Goal: Task Accomplishment & Management: Complete application form

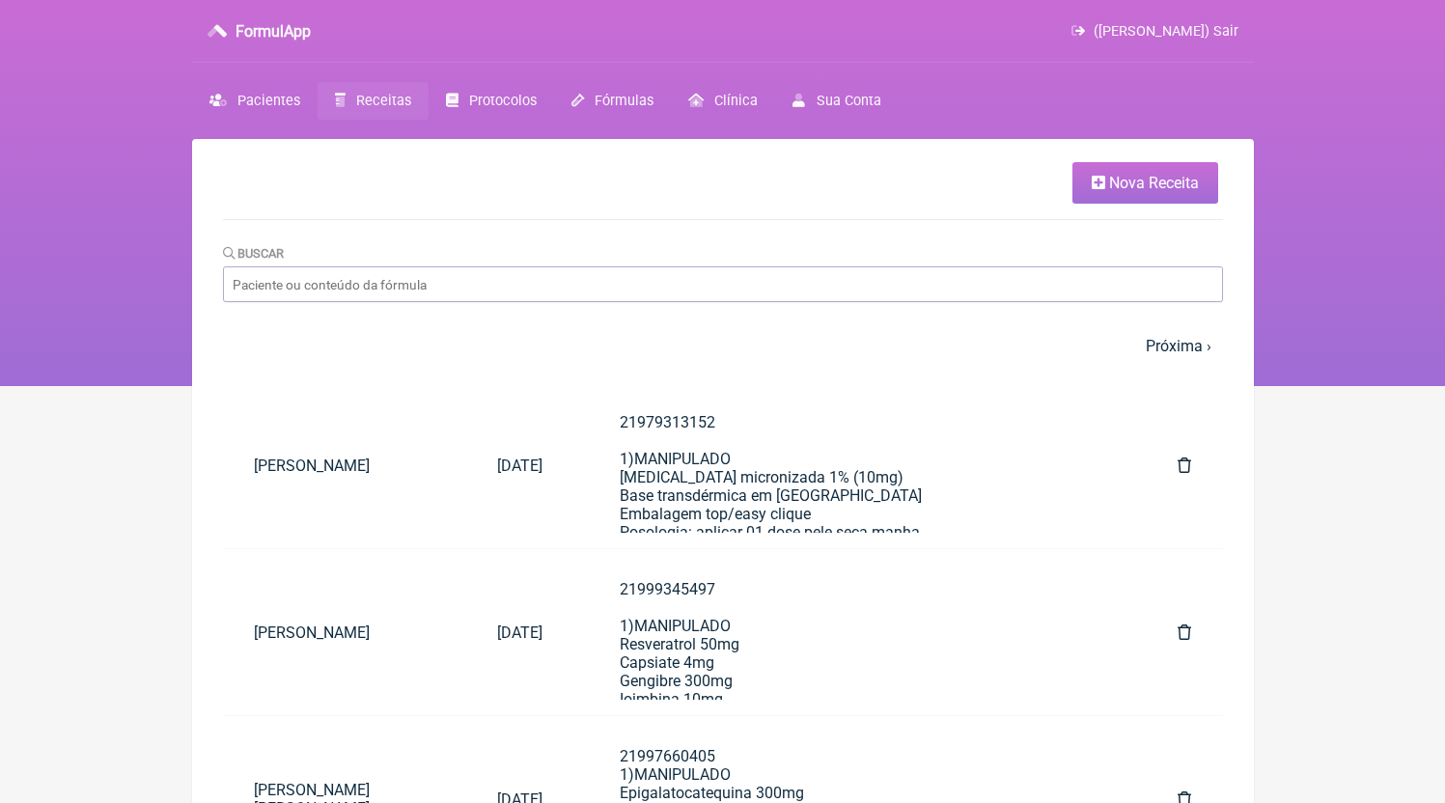
click at [1055, 167] on li "Nova Receita" at bounding box center [720, 183] width 995 height 42
click at [1105, 174] on link "Nova Receita" at bounding box center [1145, 183] width 146 height 42
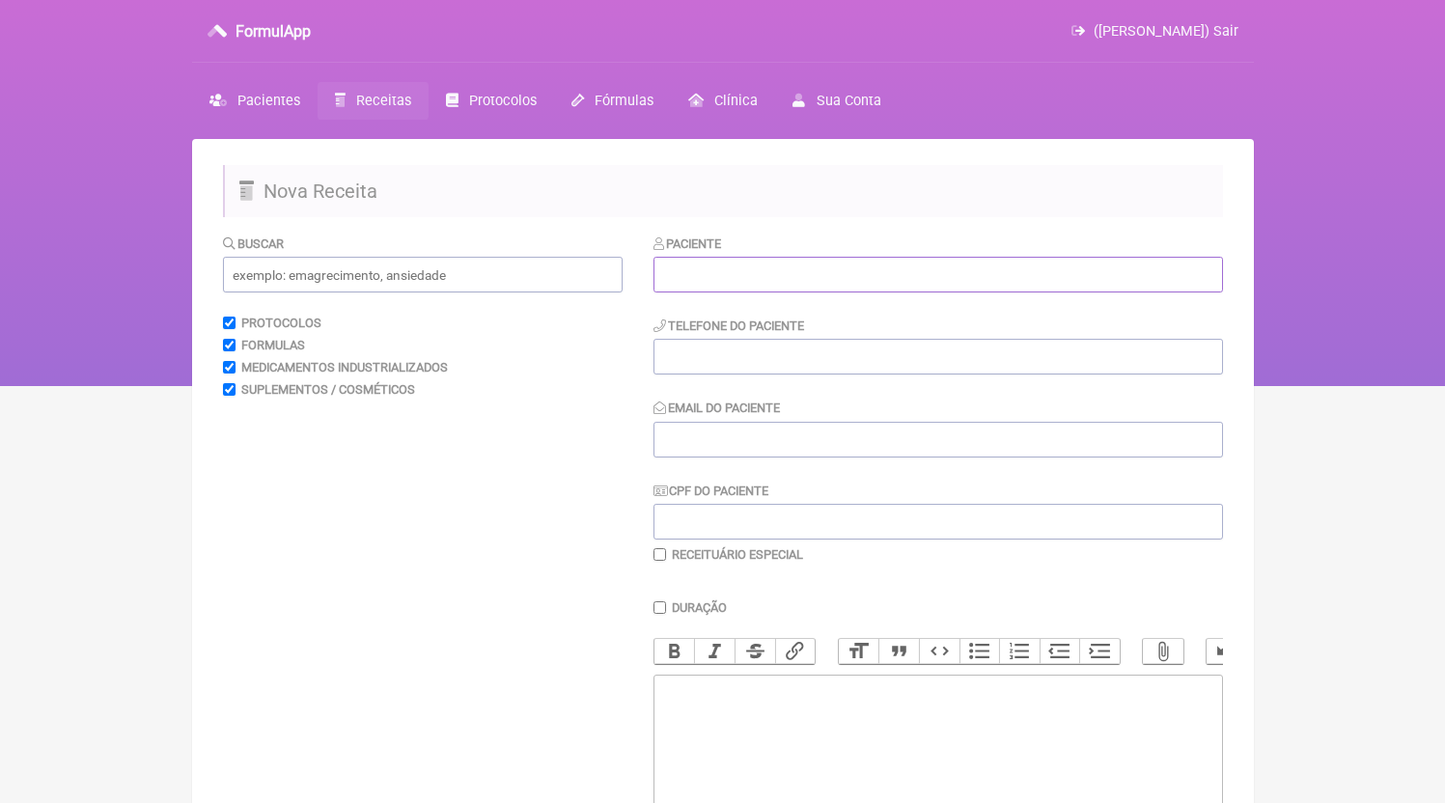
click at [736, 284] on input "text" at bounding box center [937, 275] width 569 height 36
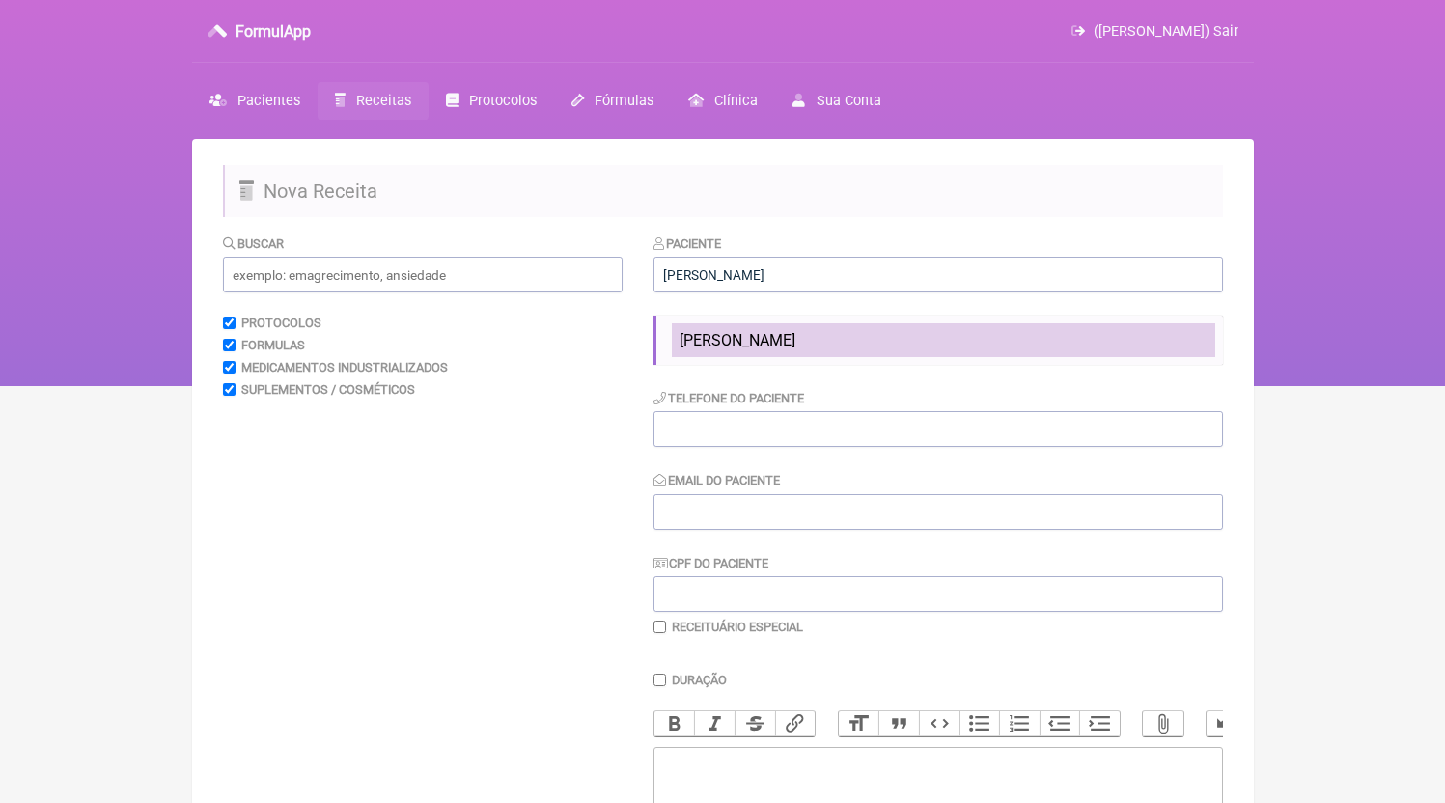
click at [789, 341] on span "[PERSON_NAME]" at bounding box center [738, 340] width 116 height 18
type input "[PERSON_NAME]"
type input "21988380993"
type input "[EMAIL_ADDRESS][DOMAIN_NAME]"
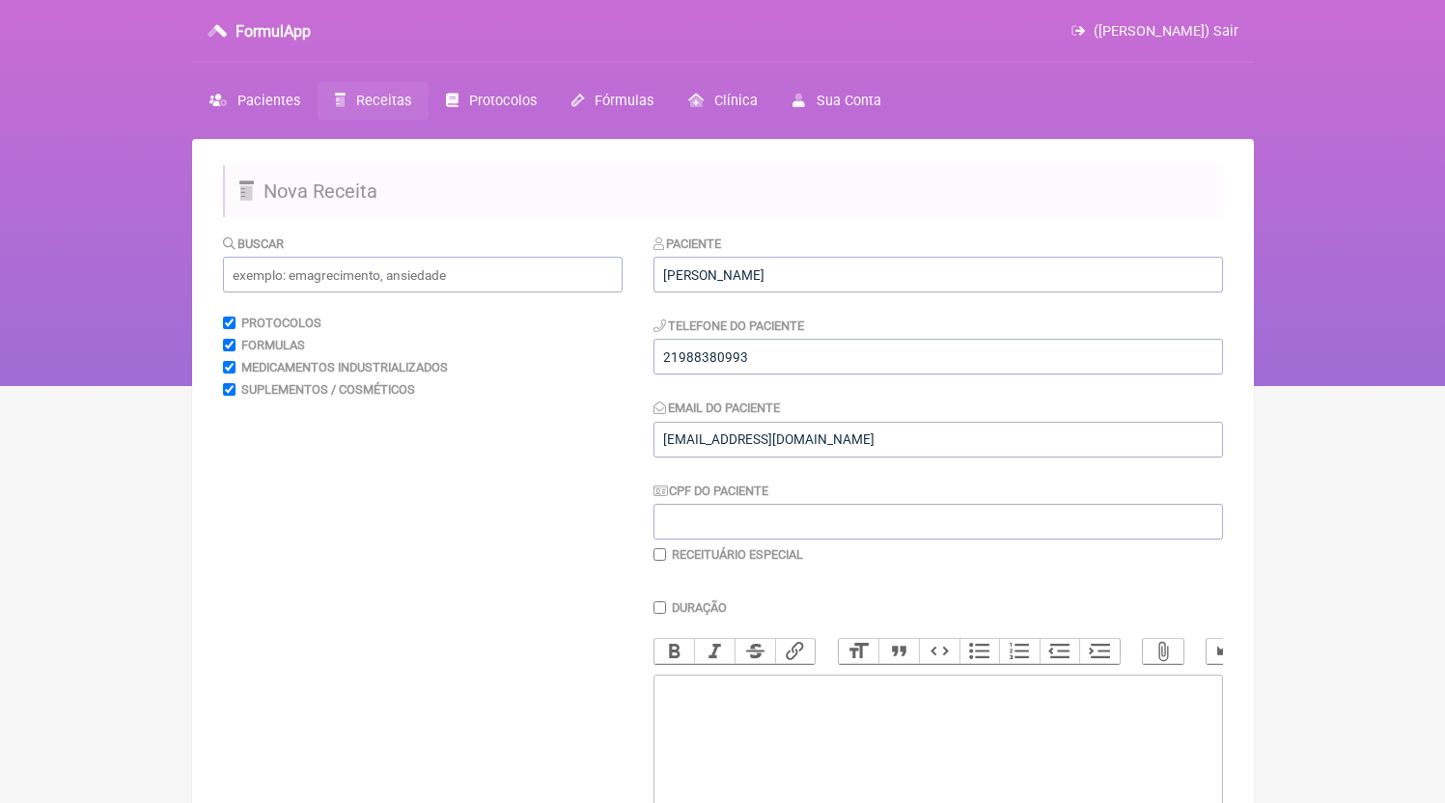
click at [779, 384] on div "Paciente [PERSON_NAME] Telefone do Paciente 21988380993 Email do Paciente [EMAI…" at bounding box center [937, 398] width 569 height 329
click at [780, 372] on input "21988380993" at bounding box center [937, 357] width 569 height 36
click at [796, 796] on trix-editor at bounding box center [937, 791] width 569 height 232
paste trix-editor "<div>21988380993</div>"
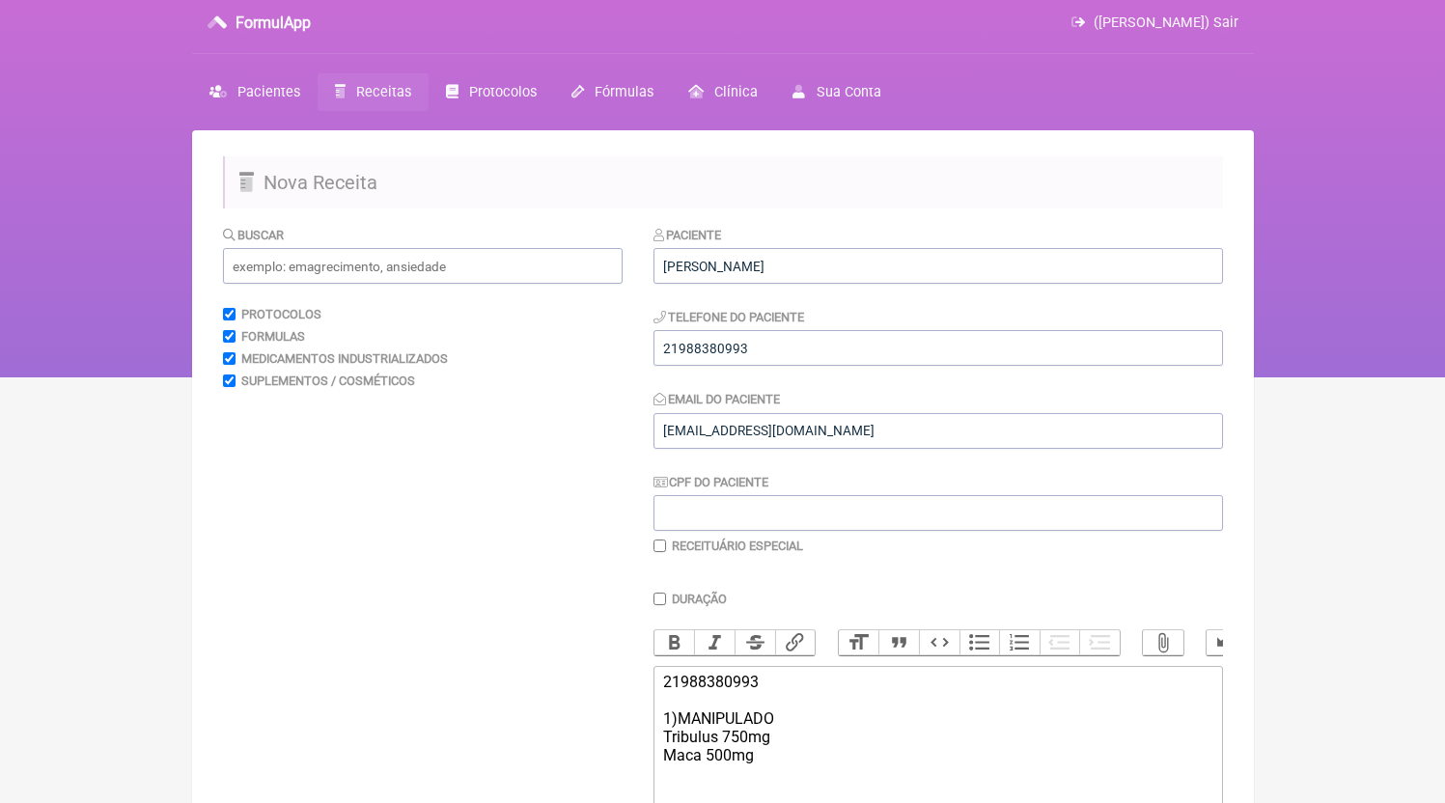
scroll to position [76, 0]
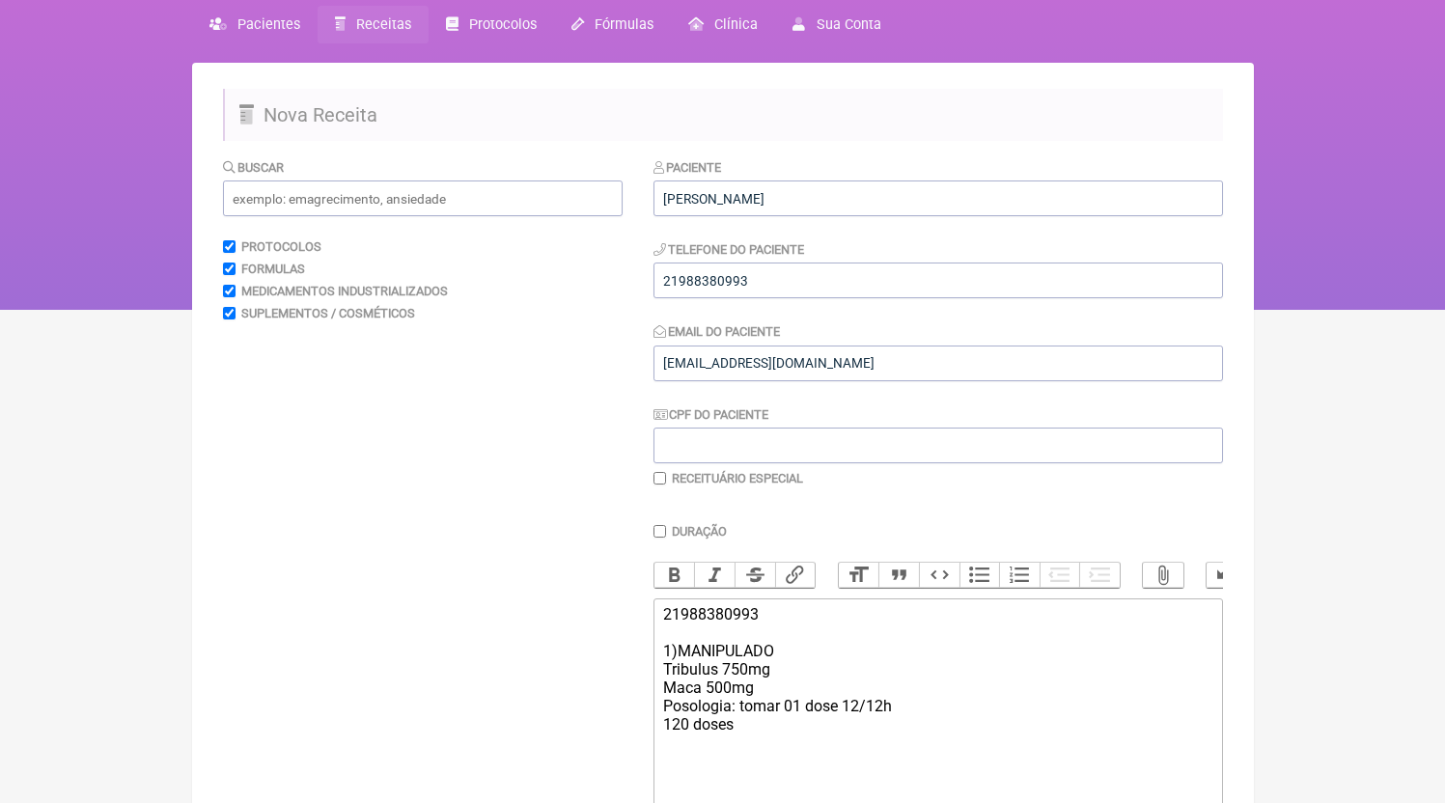
type trix-editor "<div>21988380993<br><br>1)MANIPULADO<br>Tribulus 750mg<br>Maca 500mg<br>Posolog…"
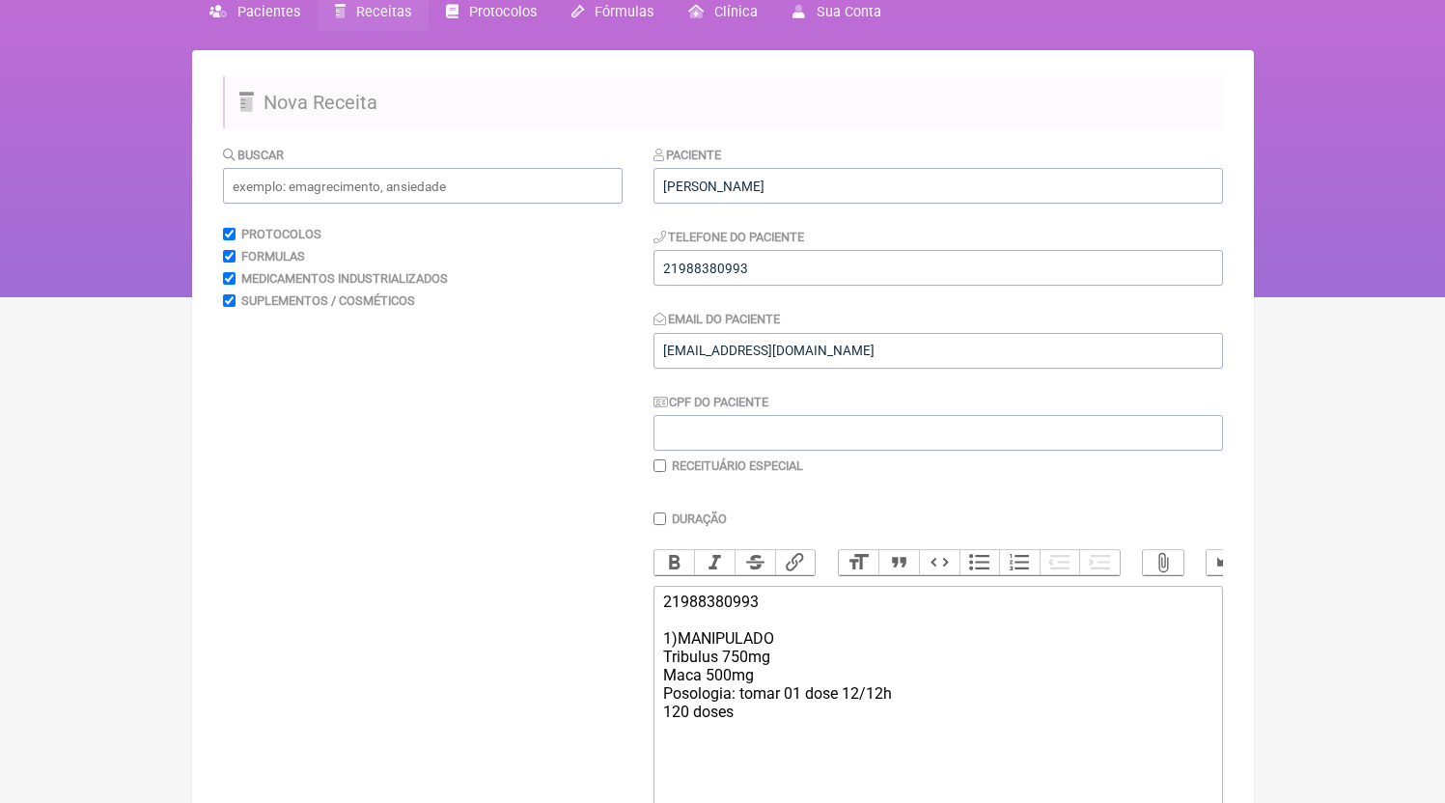
scroll to position [101, 0]
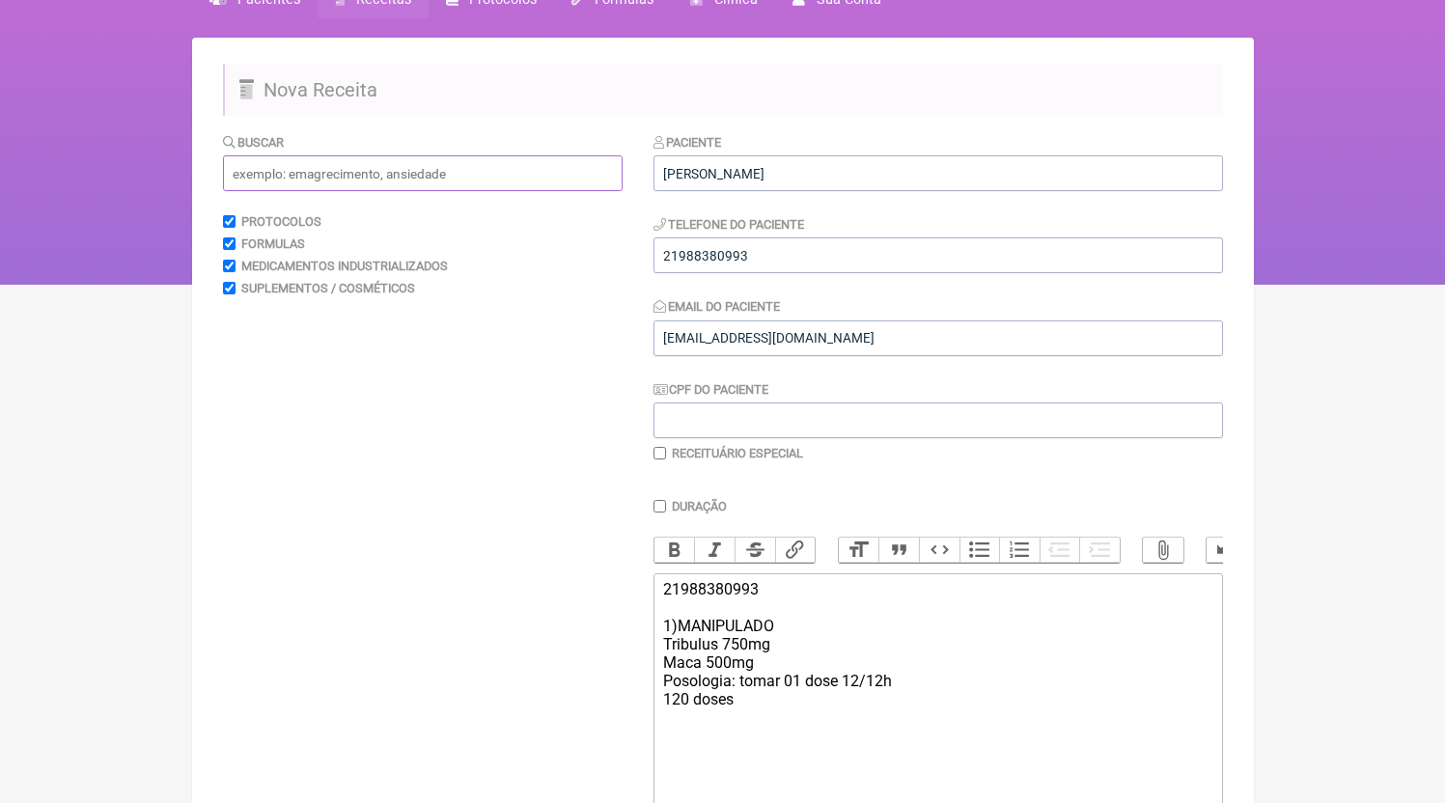
click at [371, 174] on input "text" at bounding box center [423, 173] width 400 height 36
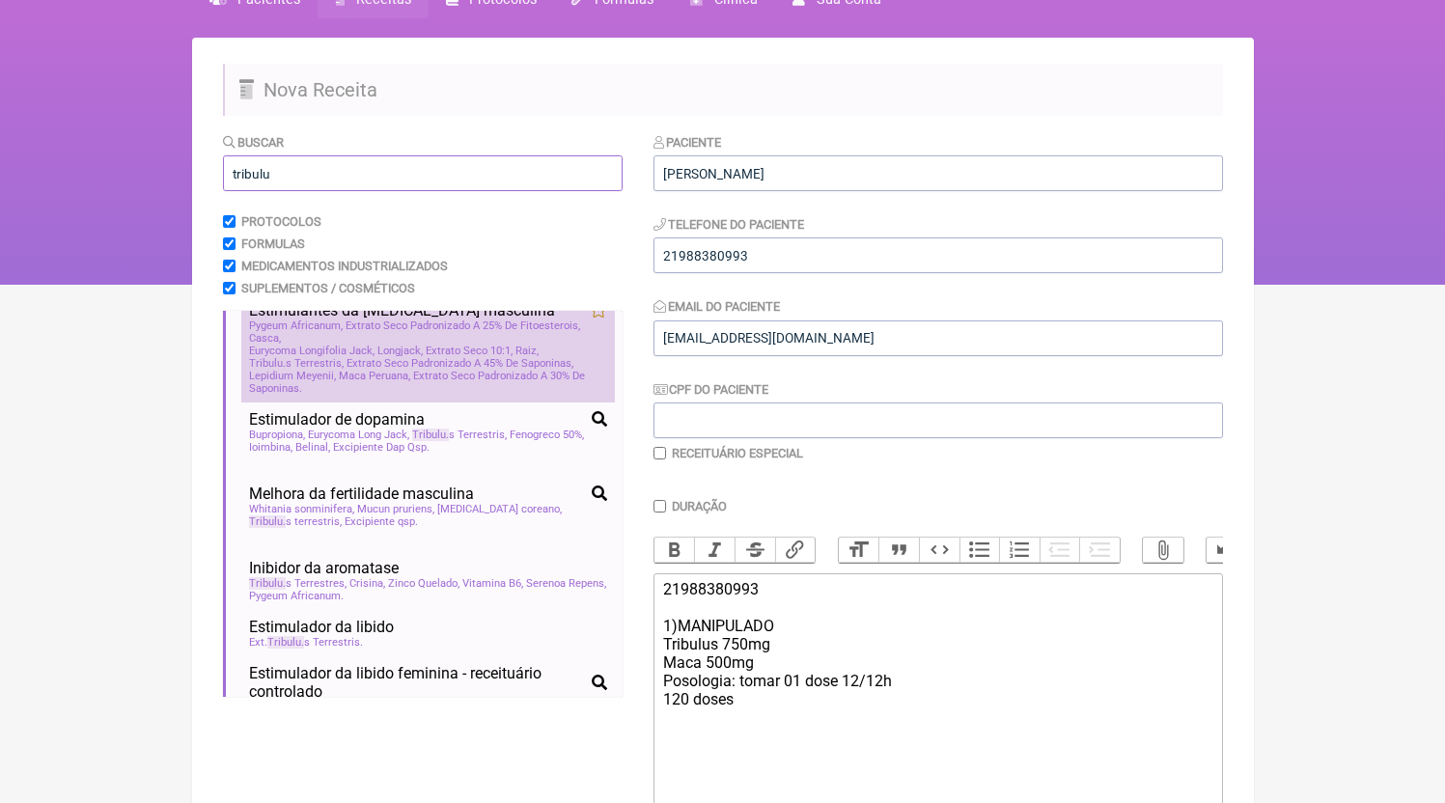
scroll to position [38, 0]
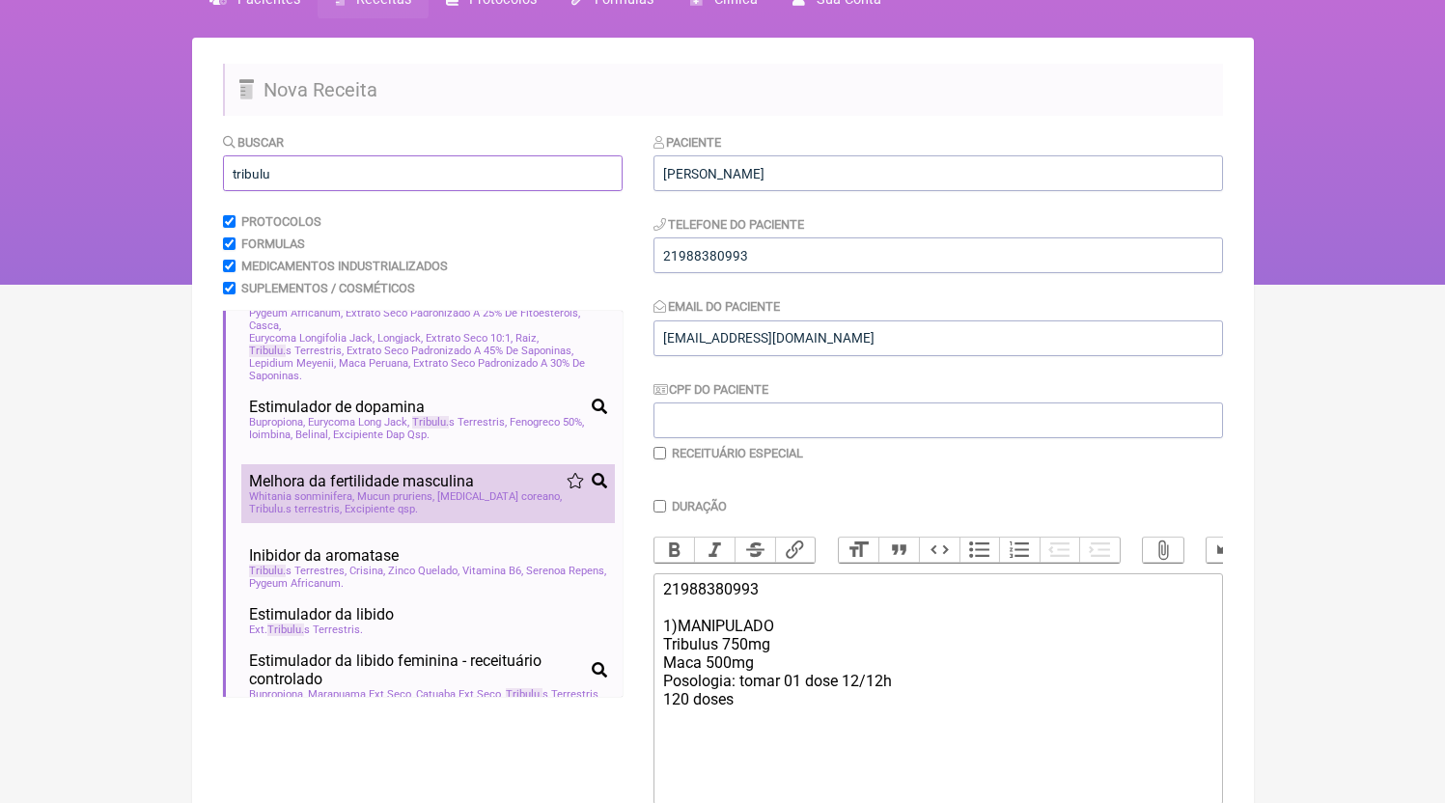
type input "tribulu"
click at [423, 503] on span "Mucun pruriens" at bounding box center [395, 496] width 77 height 13
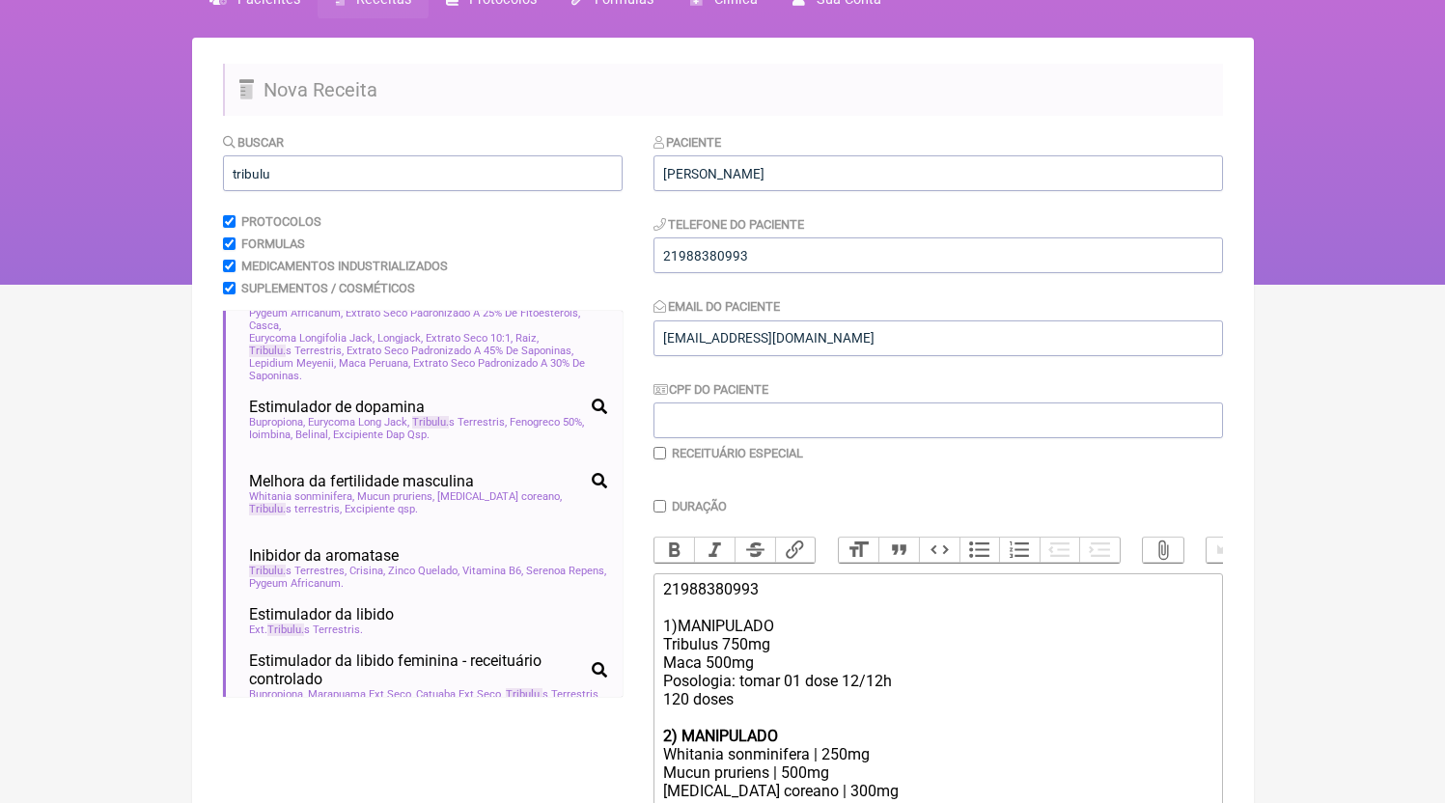
click at [802, 682] on div "21988380993 1)MANIPULADO Tribulus 750mg Maca 500mg Posologia: tomar 01 dose 12/…" at bounding box center [937, 653] width 548 height 147
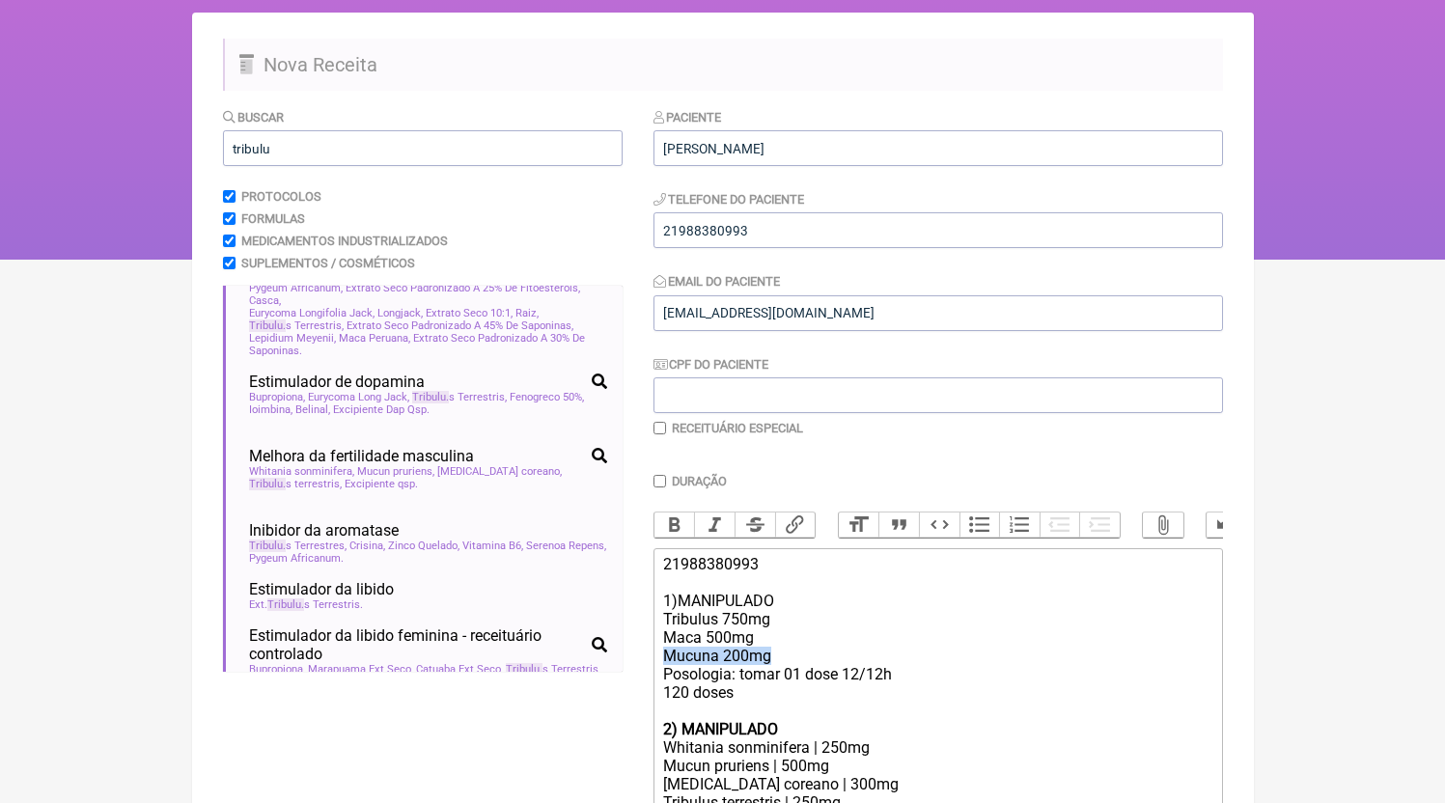
drag, startPoint x: 768, startPoint y: 679, endPoint x: 653, endPoint y: 682, distance: 114.9
click at [653, 682] on form "Buscar tribulu Protocolos Formulas Medicamentos Industrializados Suplementos / …" at bounding box center [723, 544] width 1000 height 874
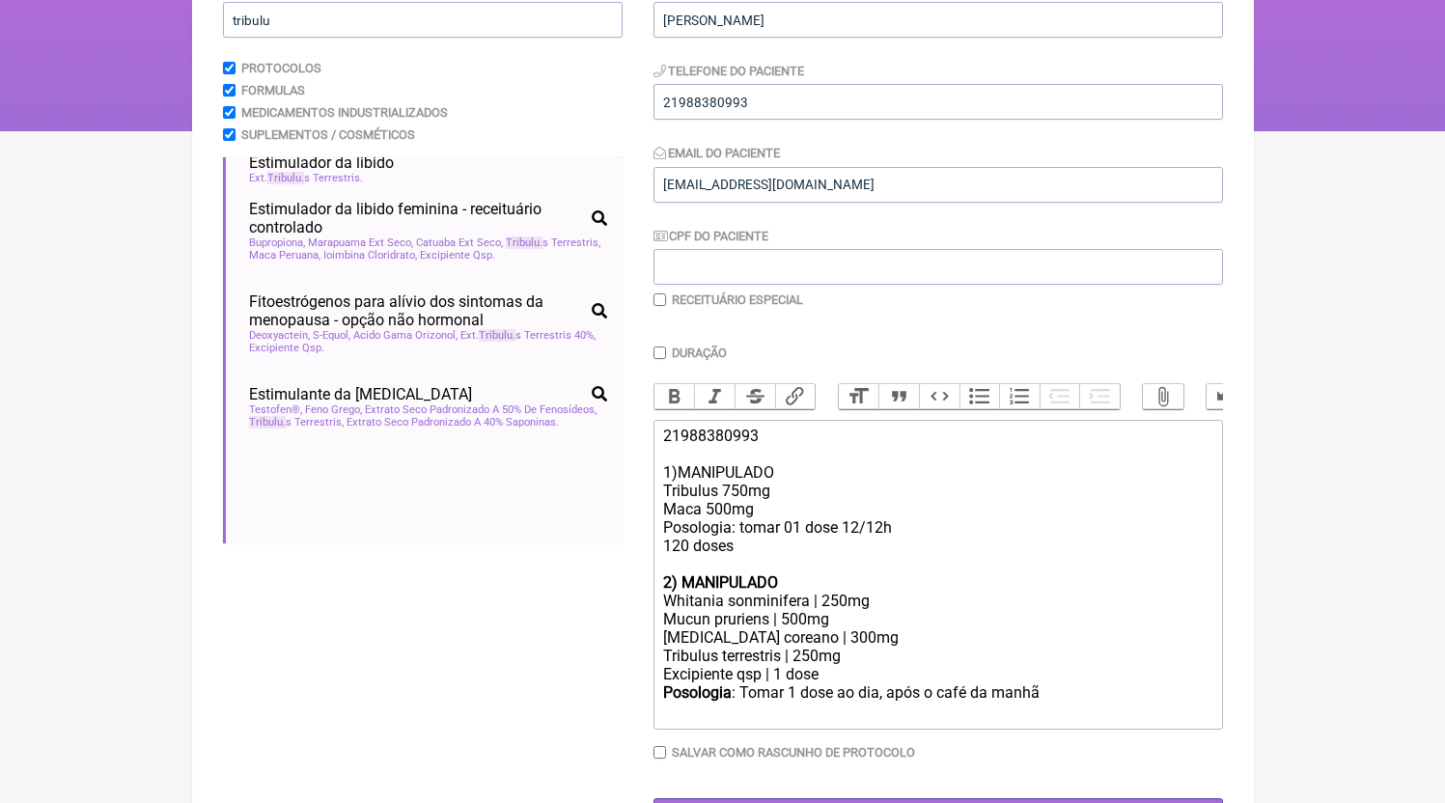
scroll to position [267, 0]
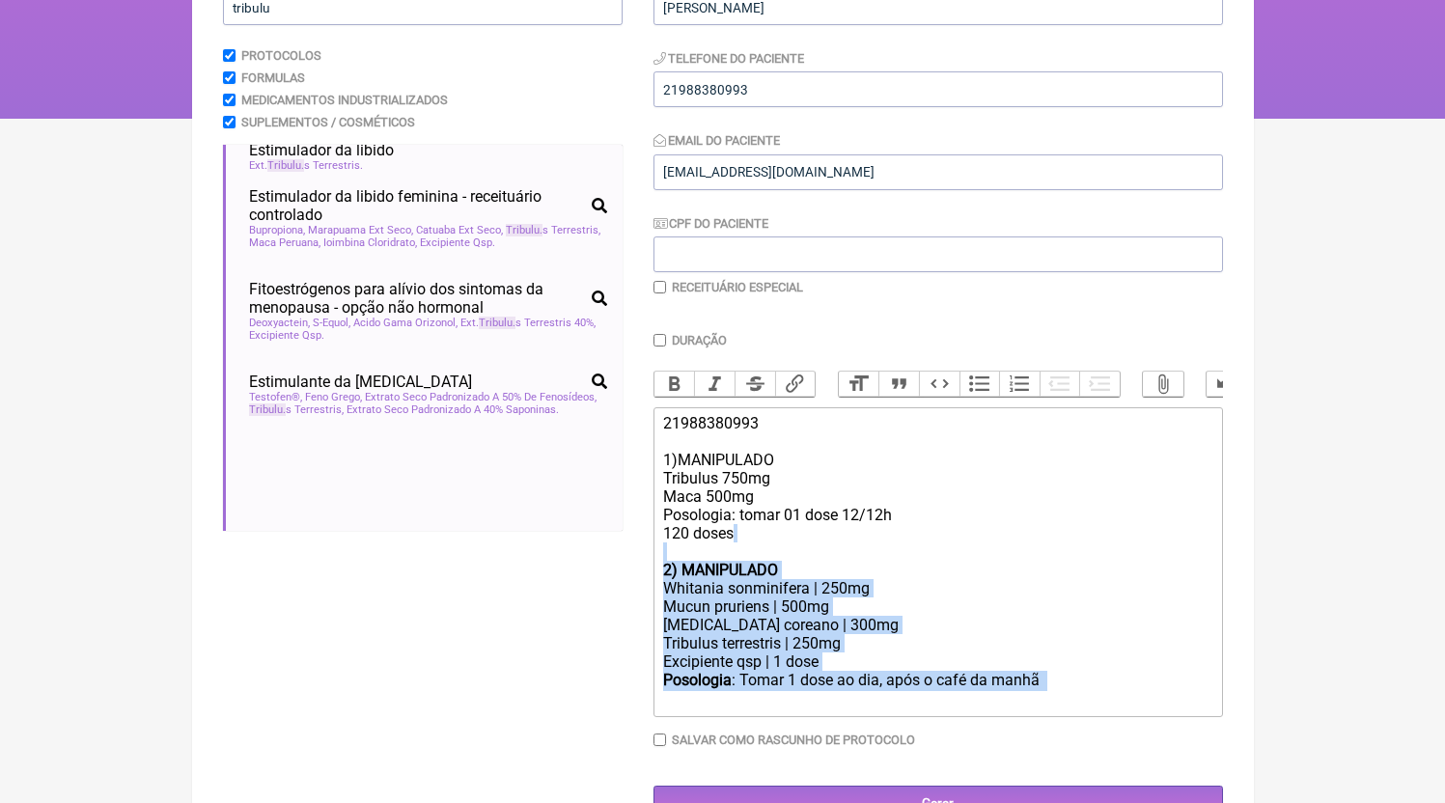
drag, startPoint x: 1033, startPoint y: 701, endPoint x: 609, endPoint y: 579, distance: 440.8
click at [609, 579] on form "Buscar tribulu Protocolos Formulas Medicamentos Industrializados Suplementos / …" at bounding box center [723, 393] width 1000 height 855
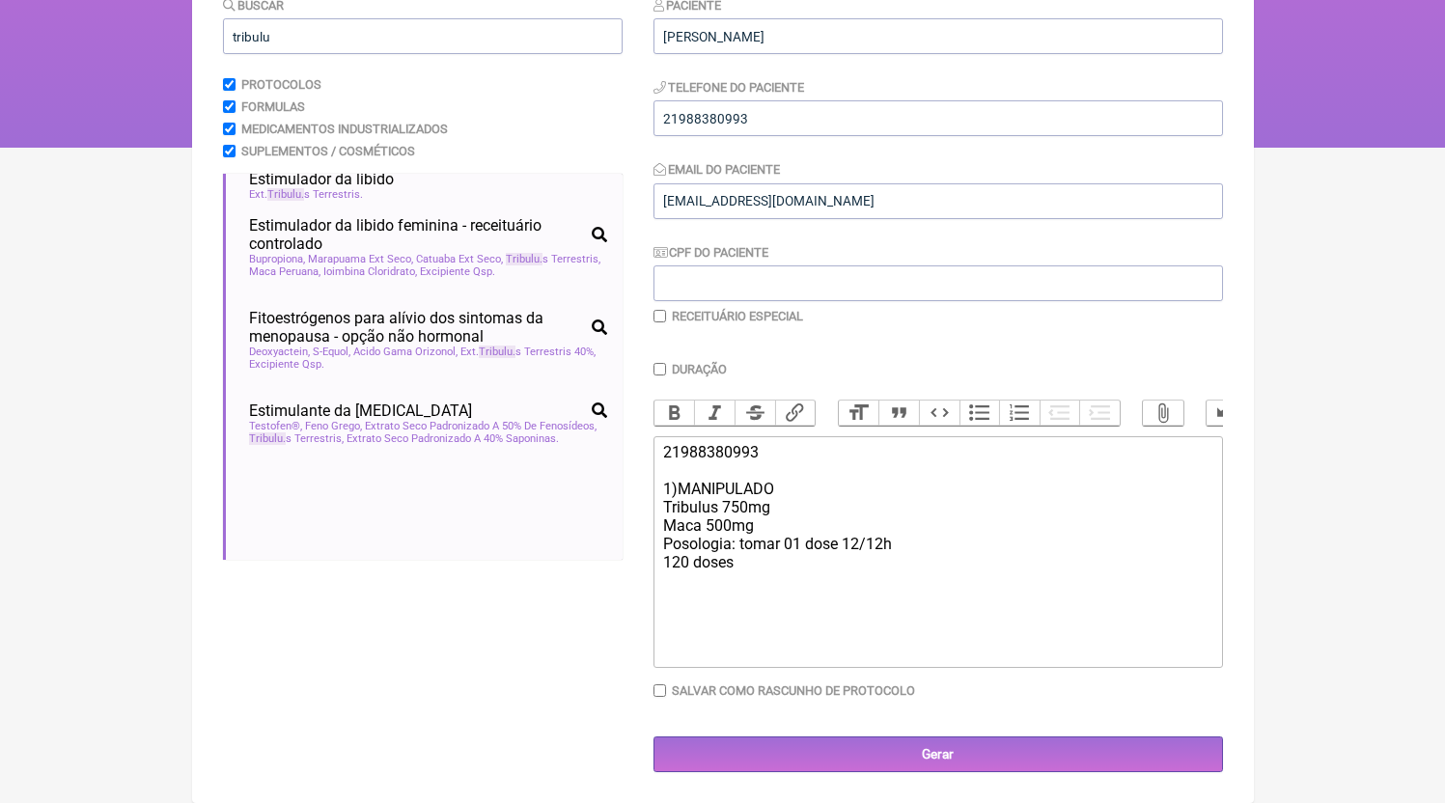
scroll to position [259, 0]
drag, startPoint x: 848, startPoint y: 538, endPoint x: 1017, endPoint y: 561, distance: 170.5
click at [1017, 561] on div "21988380993 1)MANIPULADO Tribulus 750mg Maca 500mg Posologia: tomar 01 dose 12/…" at bounding box center [937, 507] width 548 height 128
click at [939, 532] on div "21988380993 1)MANIPULADO Tribulus 750mg Maca 500mg Posologia: tomar 01 dose 12/…" at bounding box center [937, 507] width 548 height 128
drag, startPoint x: 899, startPoint y: 539, endPoint x: 847, endPoint y: 539, distance: 52.1
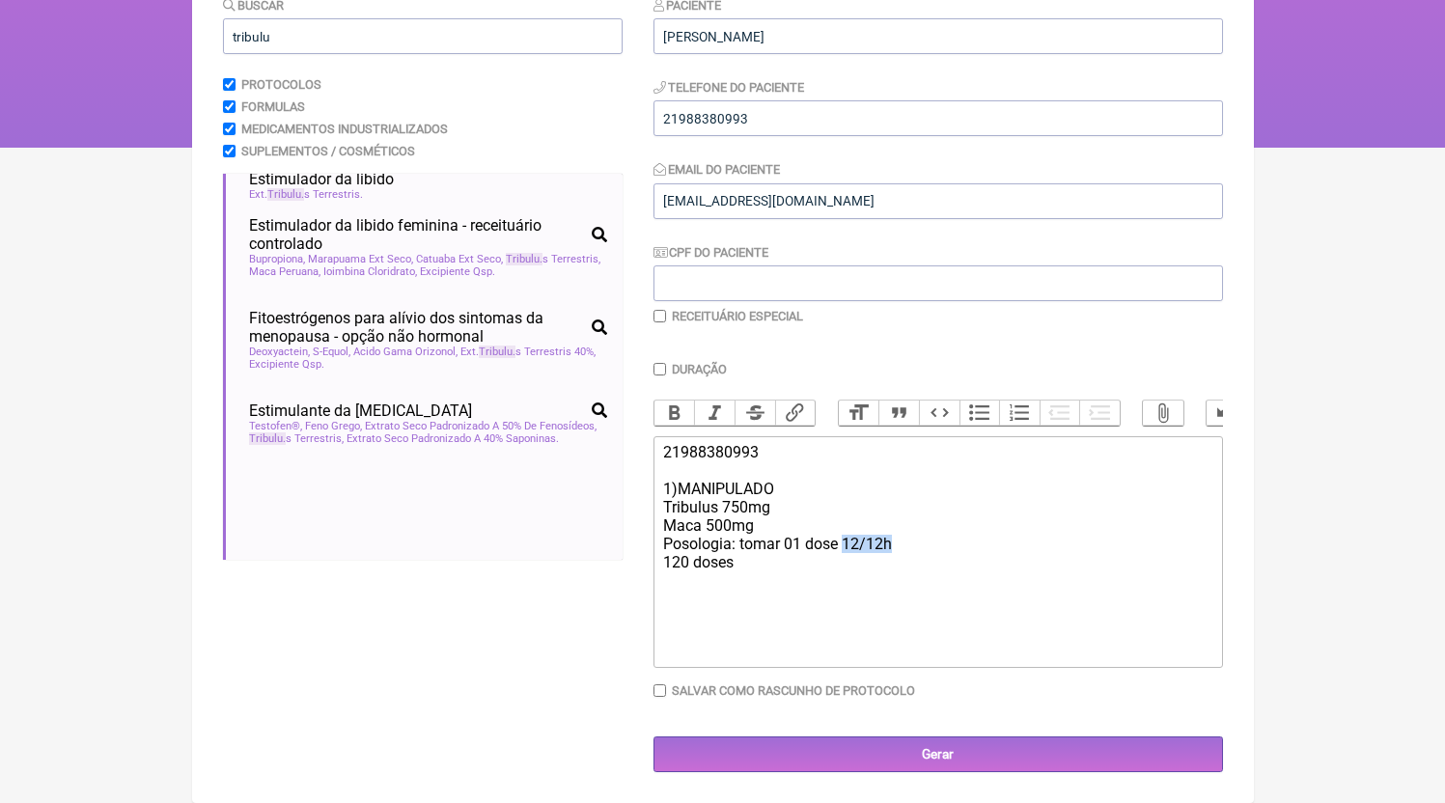
click at [847, 539] on div "21988380993 1)MANIPULADO Tribulus 750mg Maca 500mg Posologia: tomar 01 dose 12/…" at bounding box center [937, 507] width 548 height 128
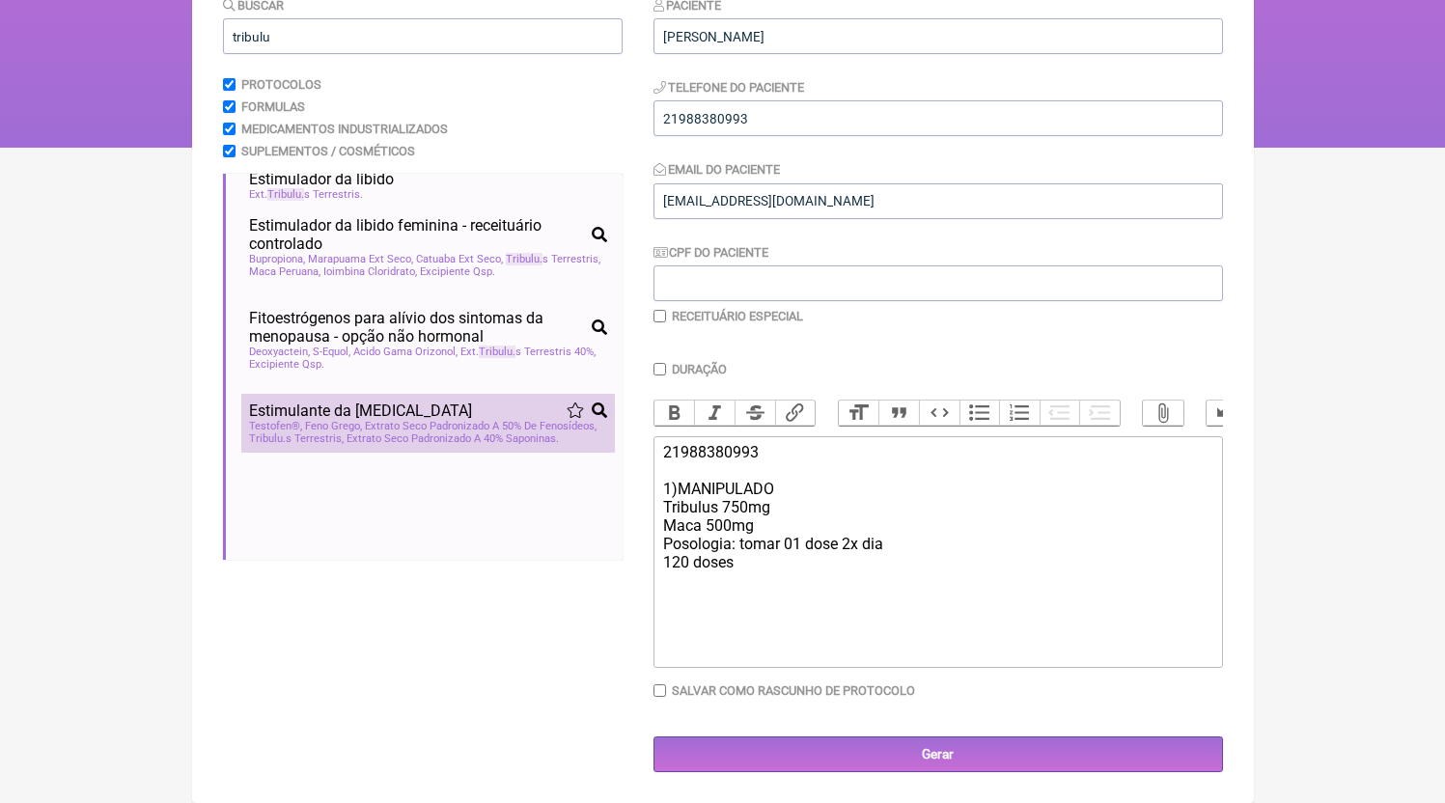
scroll to position [0, 0]
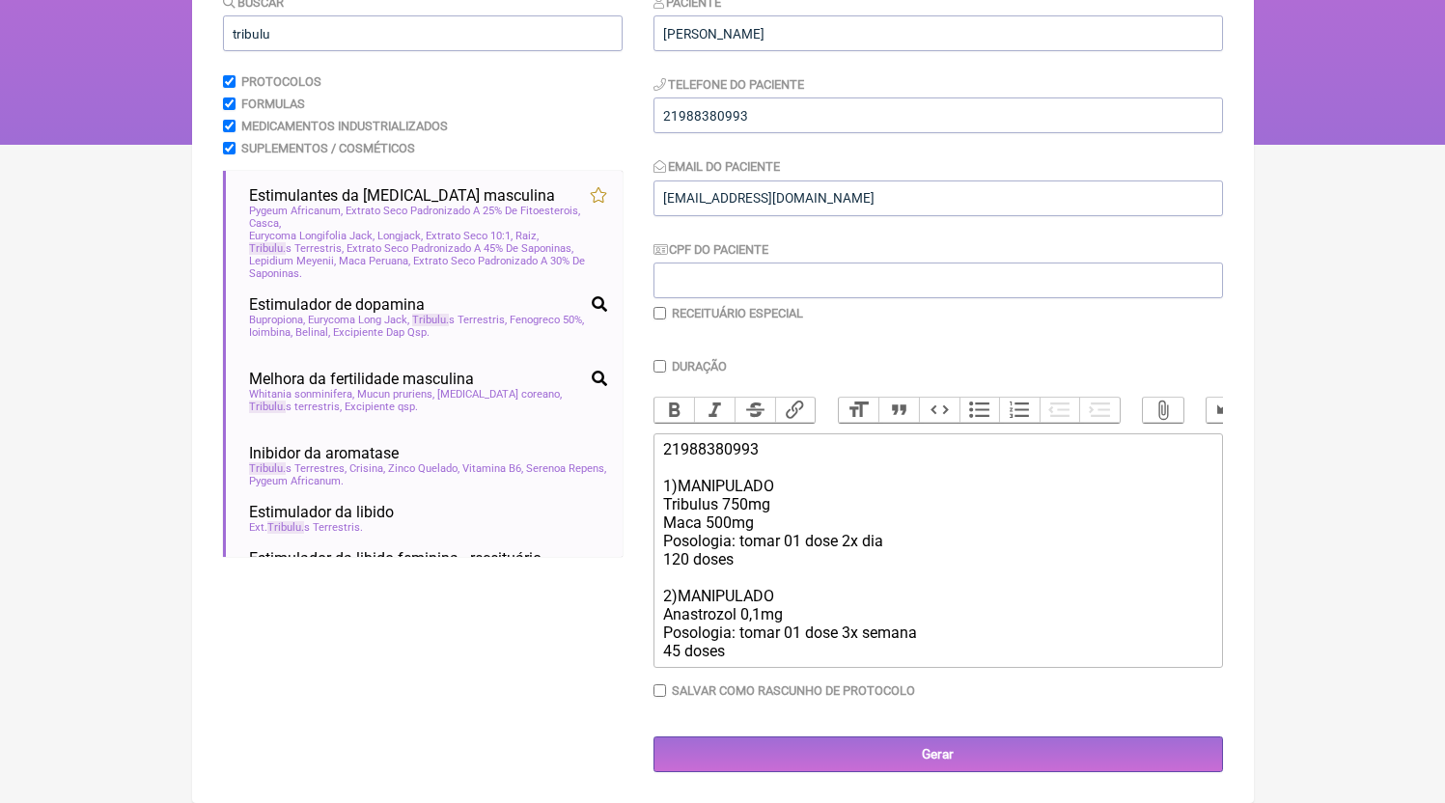
type trix-editor "<div>21988380993<br><br>1)MANIPULADO<br>Tribulus 750mg<br>Maca 500mg<br>Posolog…"
